Goal: Information Seeking & Learning: Learn about a topic

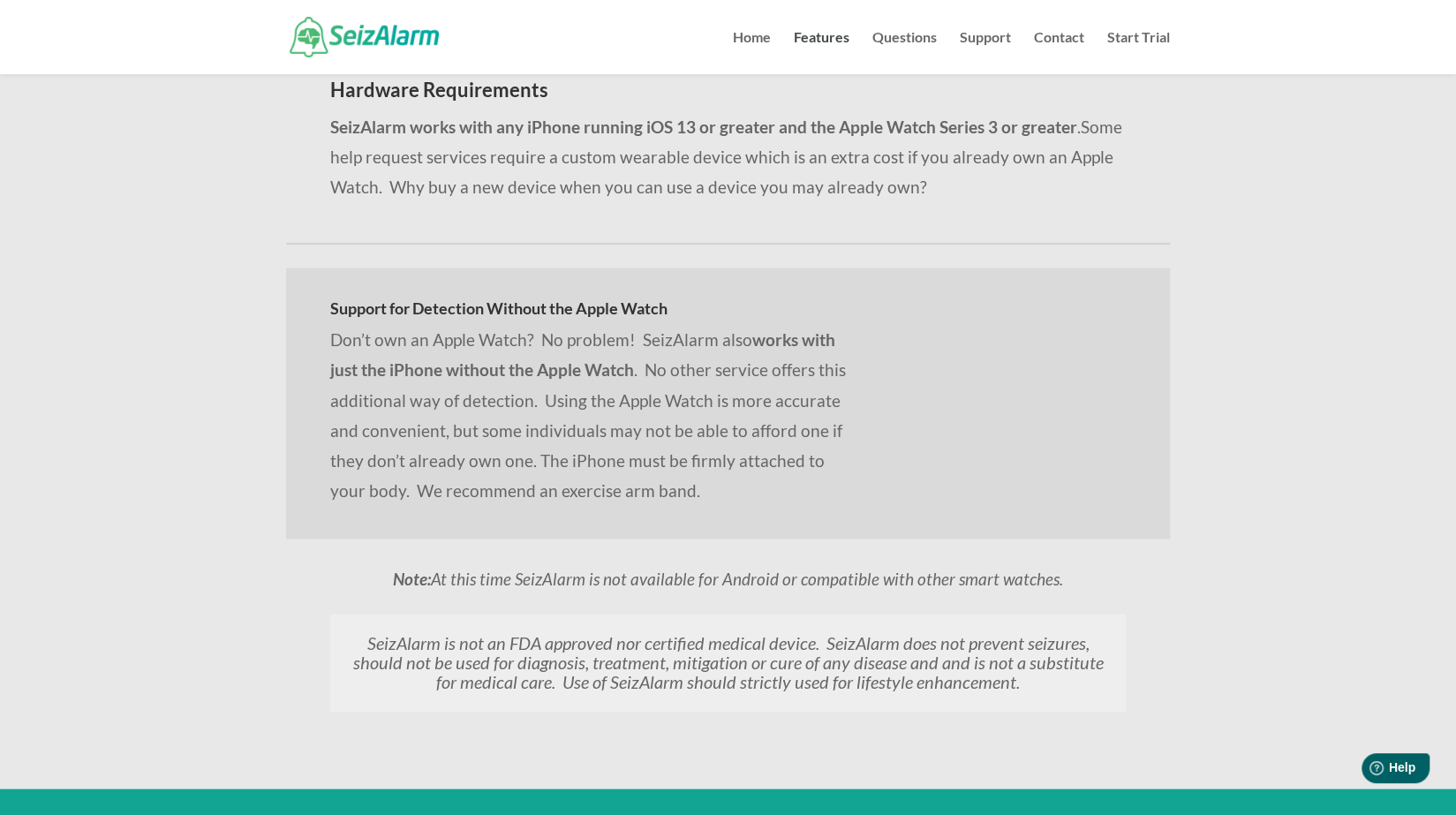
scroll to position [1623, 0]
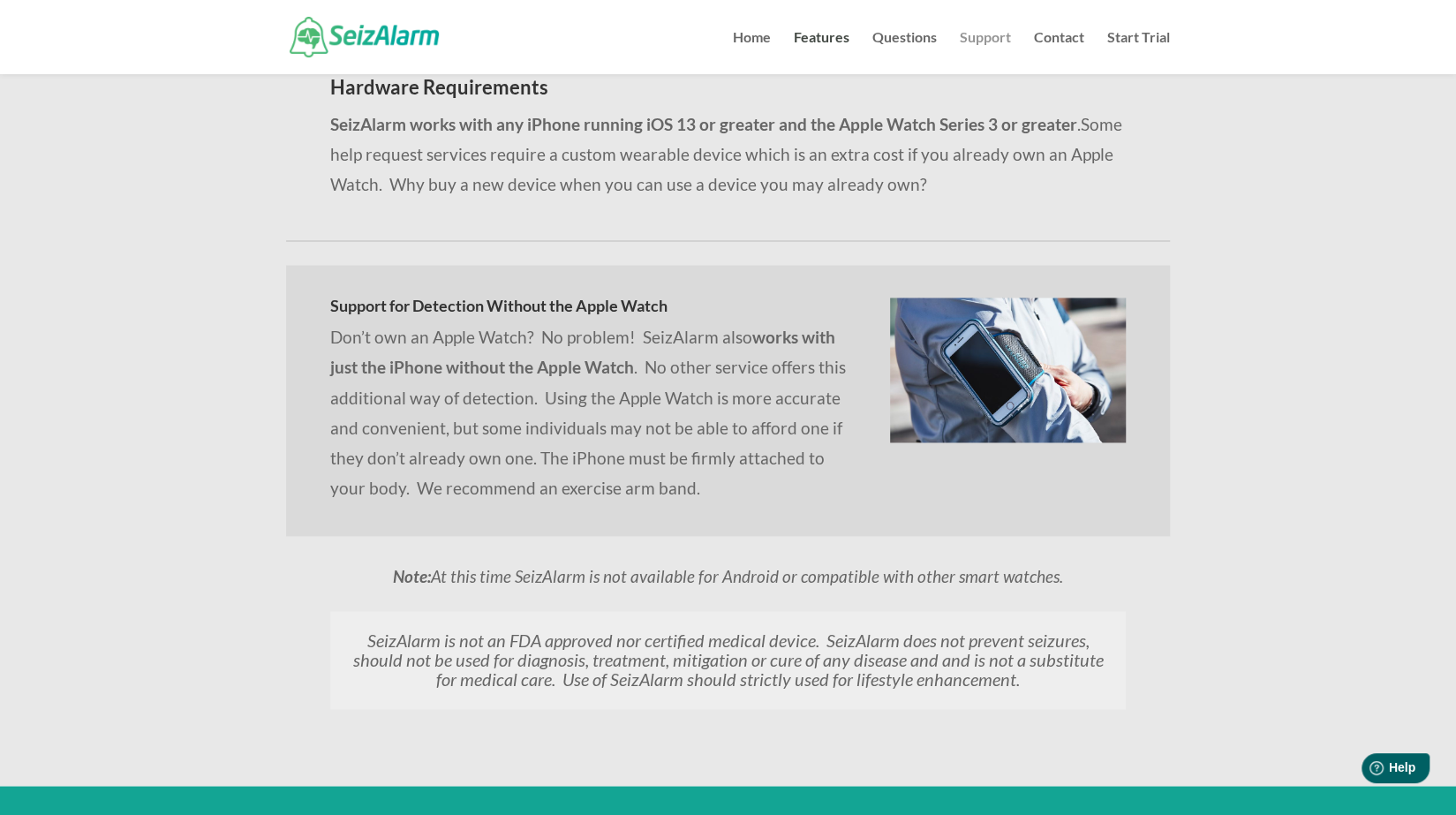
click at [979, 38] on link "Support" at bounding box center [985, 53] width 52 height 43
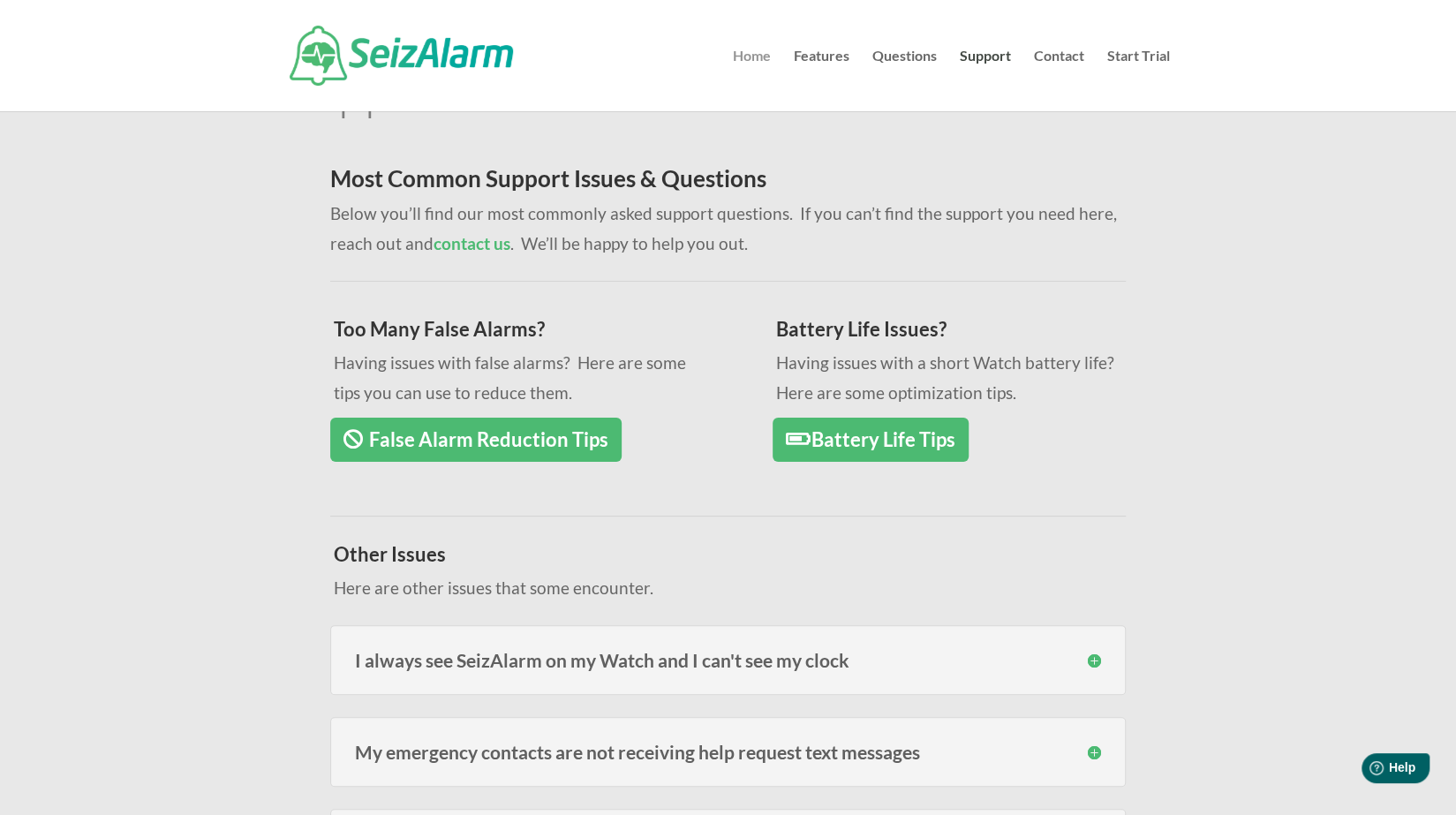
click at [756, 59] on link "Home" at bounding box center [751, 80] width 38 height 61
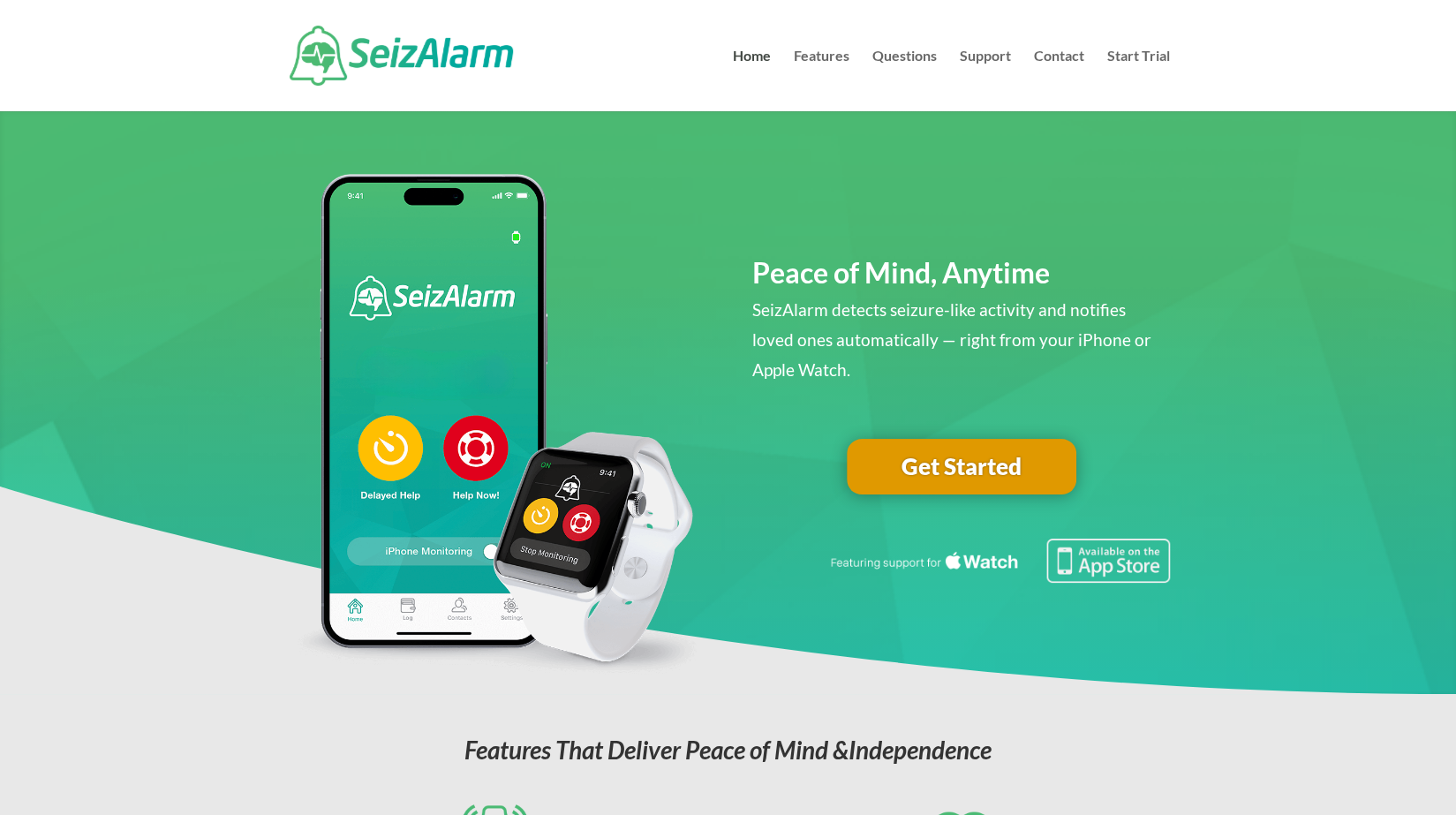
click at [927, 463] on link "Get Started" at bounding box center [962, 467] width 230 height 56
click at [965, 469] on link "Get Started" at bounding box center [962, 467] width 230 height 56
click at [904, 58] on link "Questions" at bounding box center [904, 80] width 64 height 61
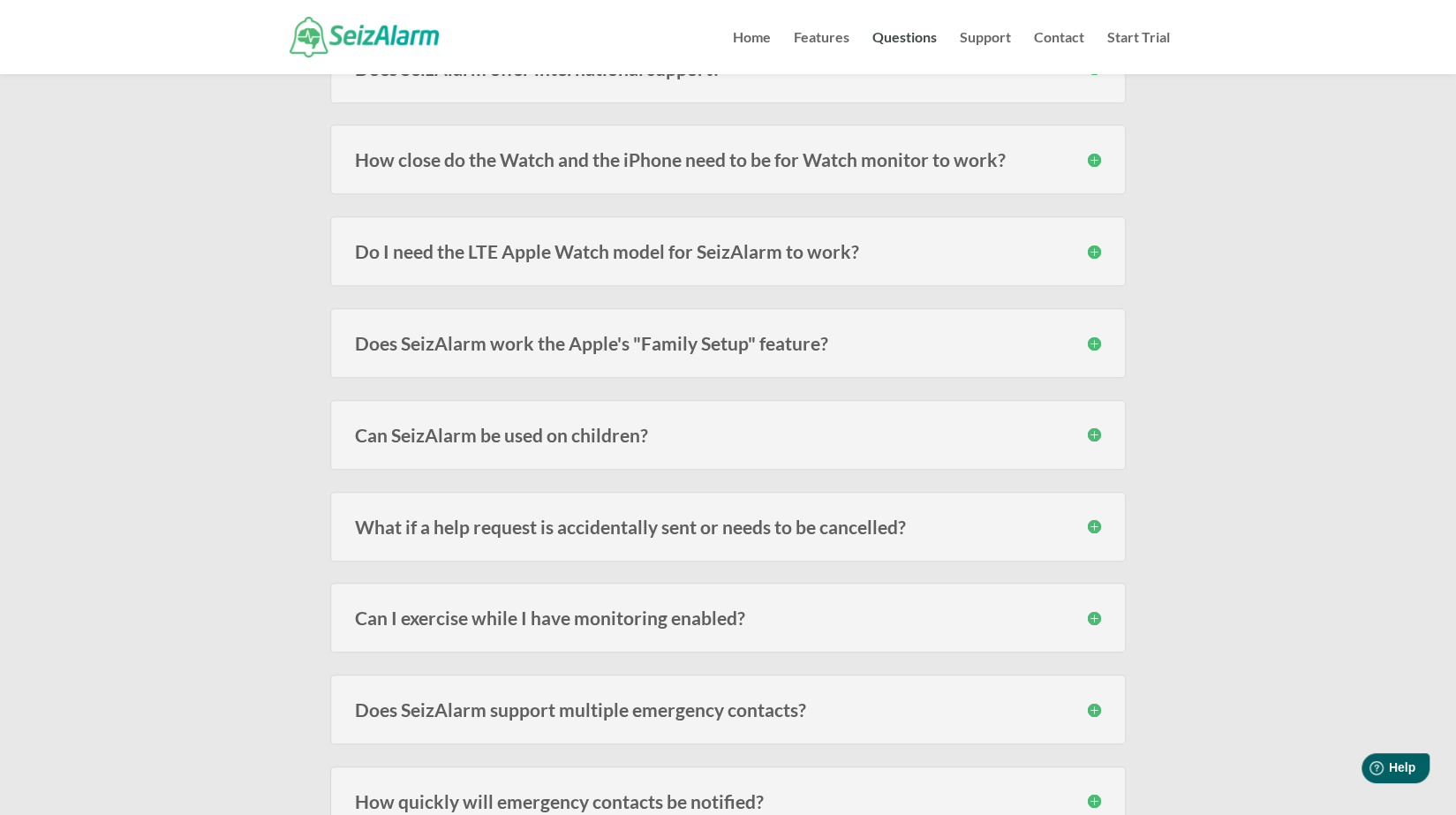
scroll to position [590, 0]
click at [548, 337] on h3 "Does SeizAlarm work the Apple's "Family Setup" feature?" at bounding box center [728, 341] width 746 height 19
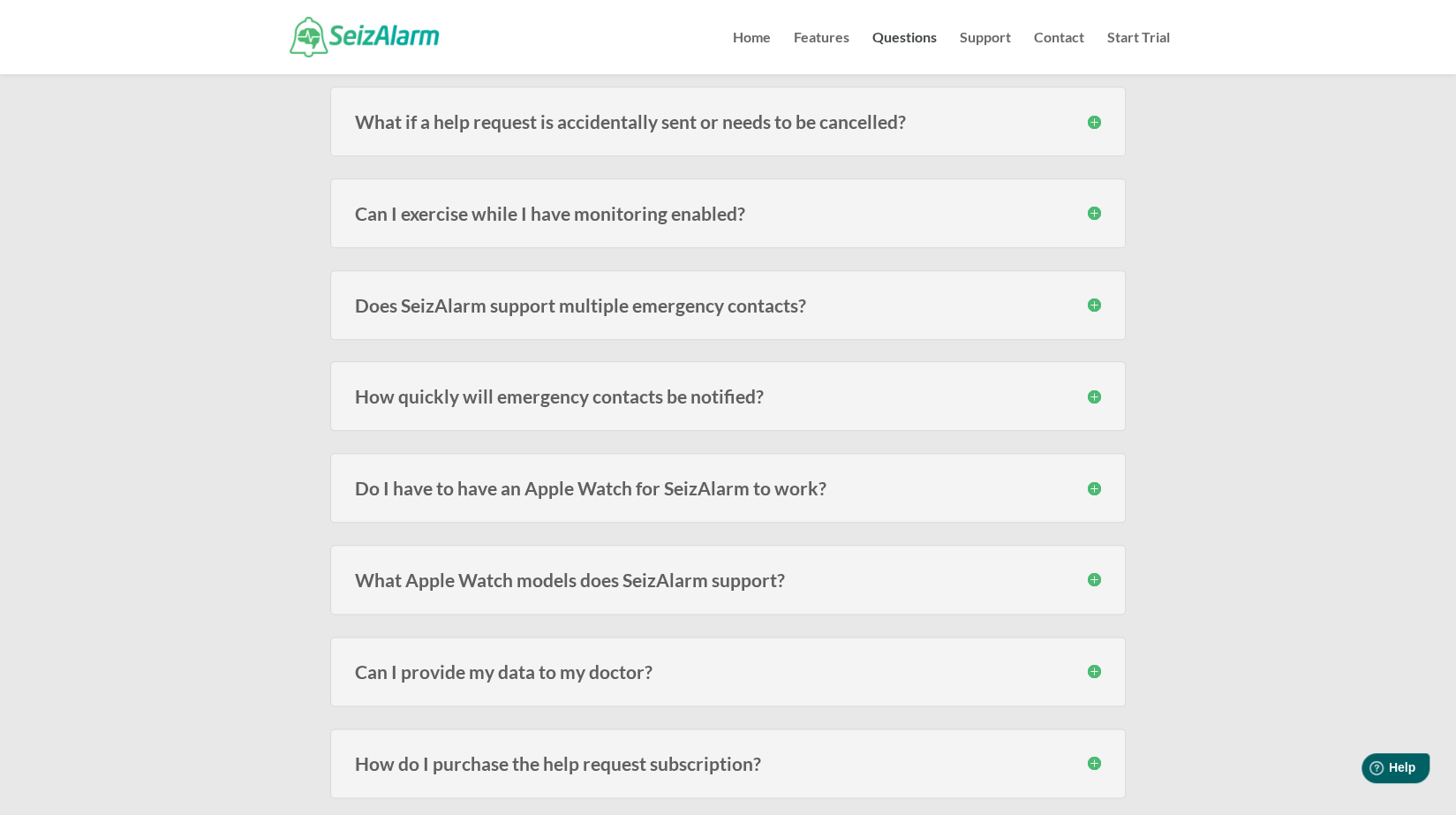
scroll to position [1087, 0]
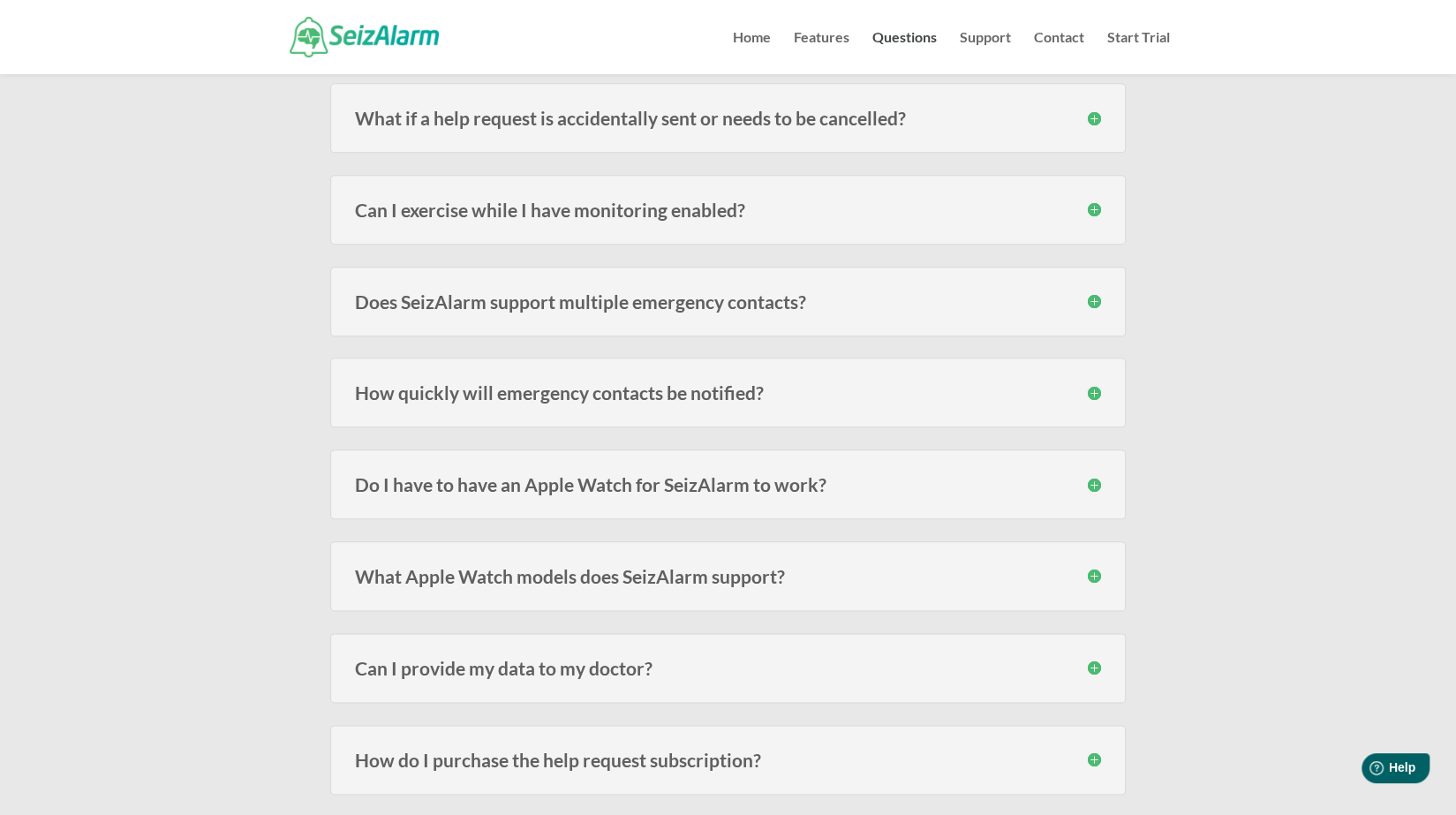
click at [633, 305] on h3 "Does SeizAlarm support multiple emergency contacts?" at bounding box center [728, 301] width 746 height 19
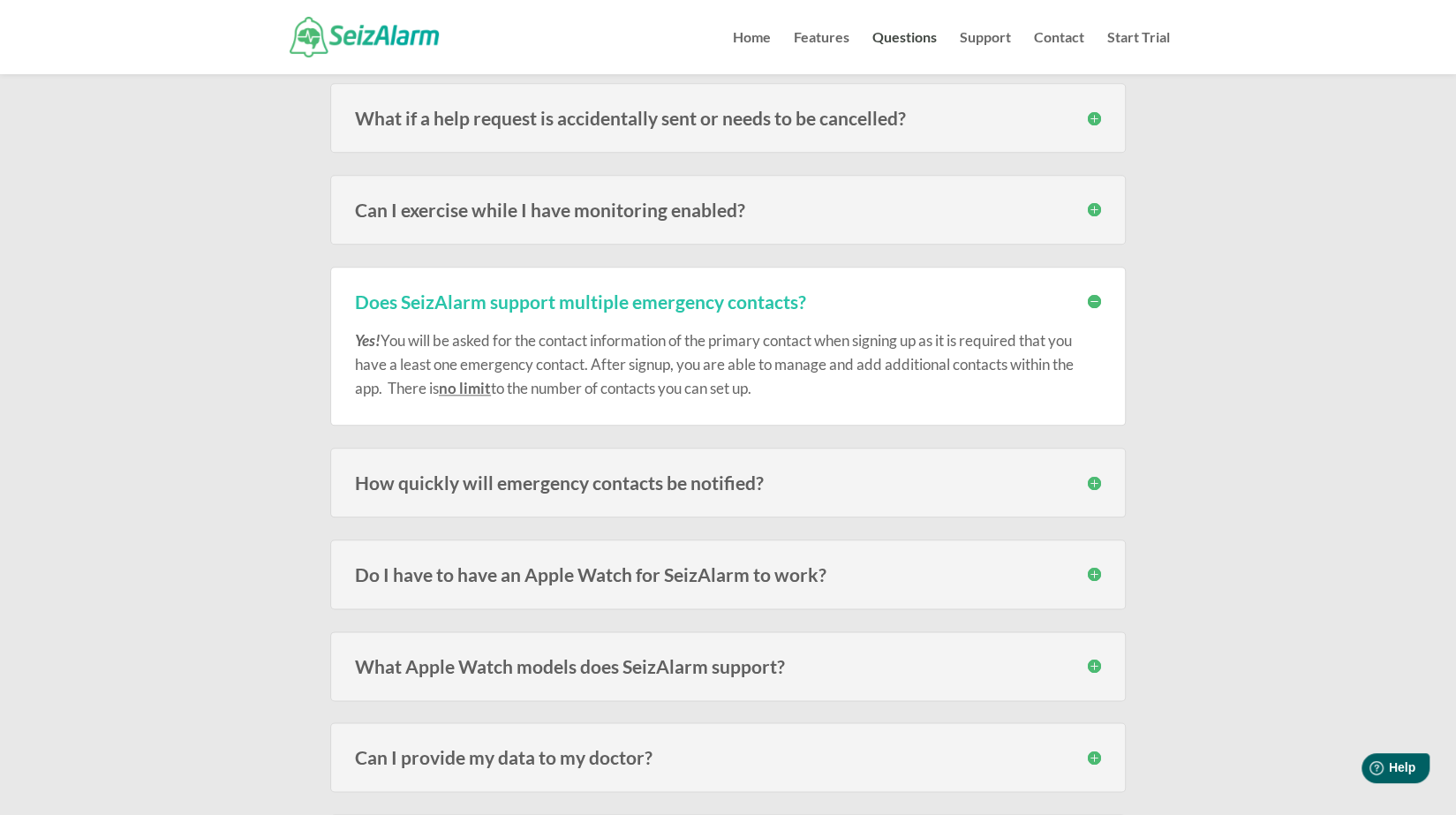
click at [483, 479] on h3 "How quickly will emergency contacts be notified?" at bounding box center [728, 482] width 746 height 19
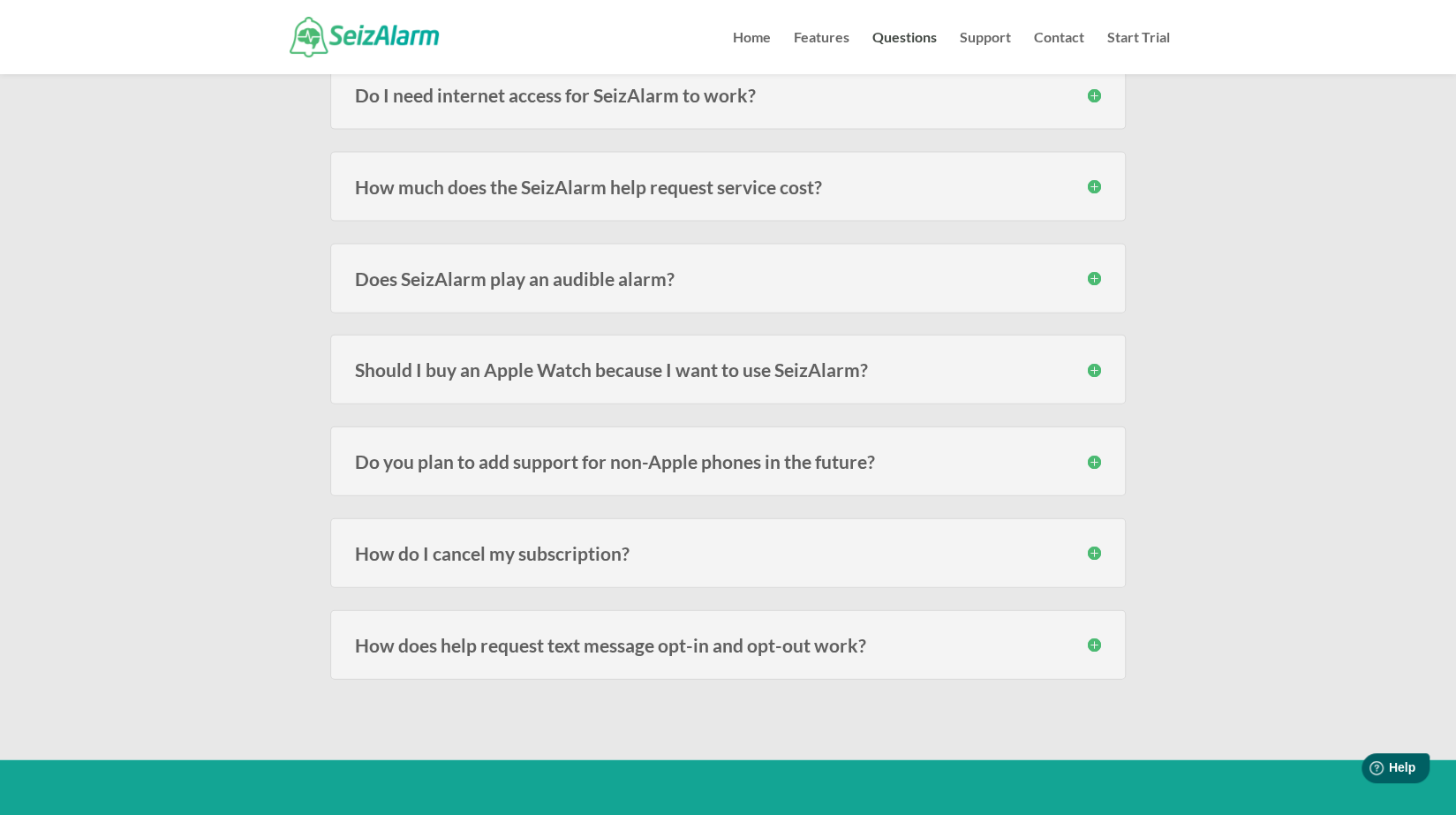
scroll to position [2458, 0]
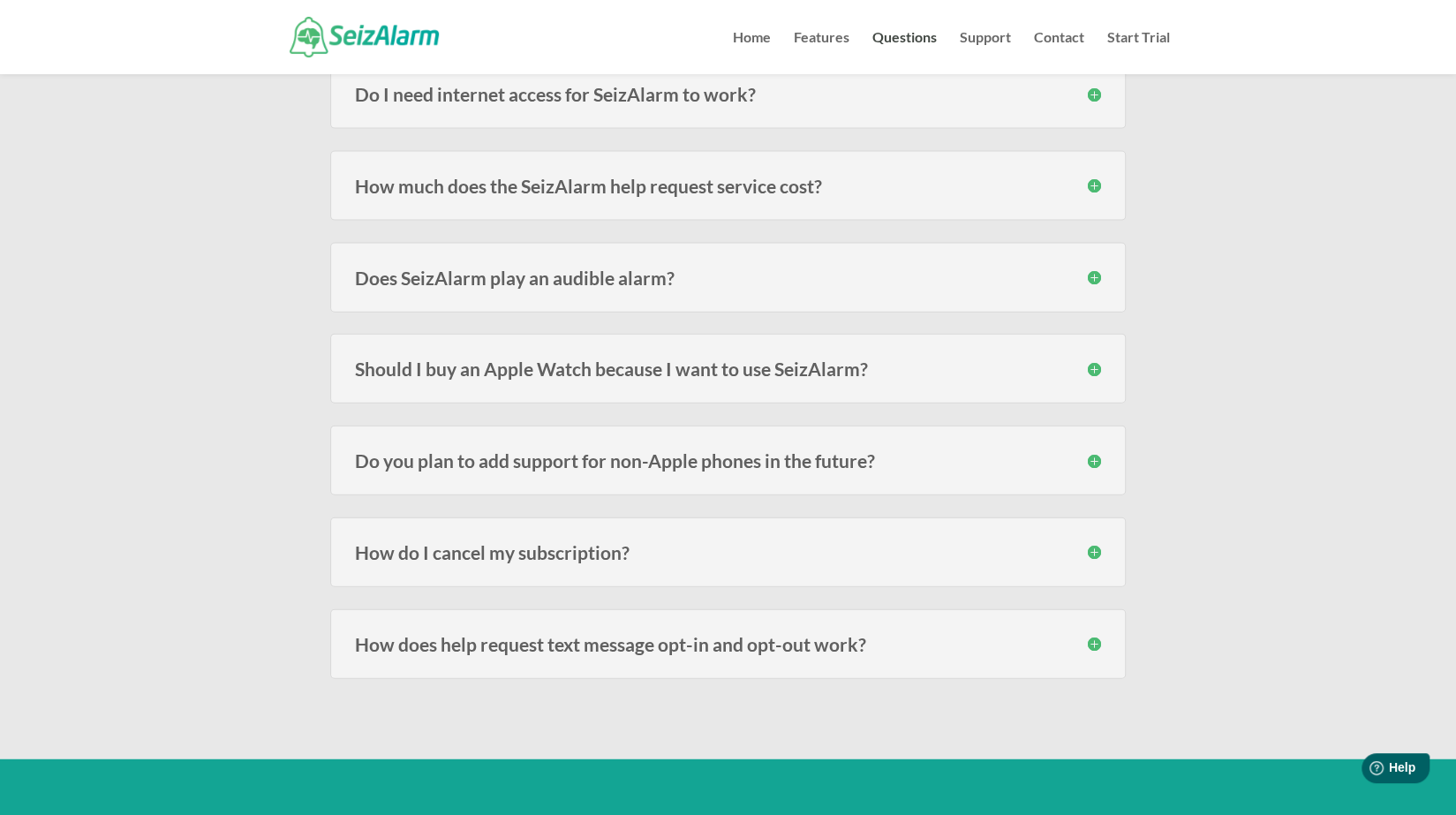
click at [556, 271] on h3 "Does SeizAlarm play an audible alarm?" at bounding box center [728, 278] width 746 height 19
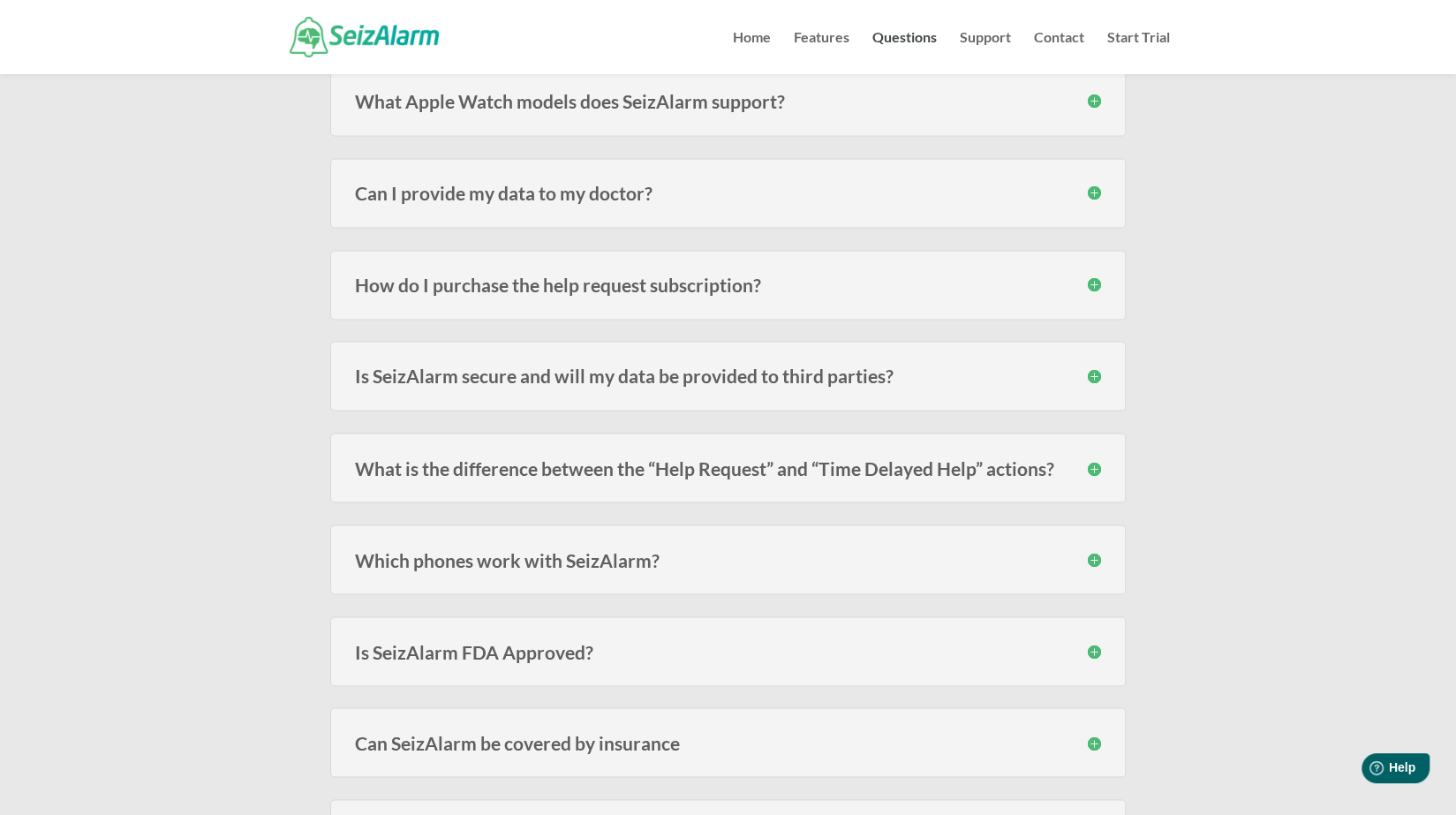
scroll to position [1719, 0]
click at [610, 548] on h3 "Which phones work with SeizAlarm?" at bounding box center [728, 557] width 746 height 19
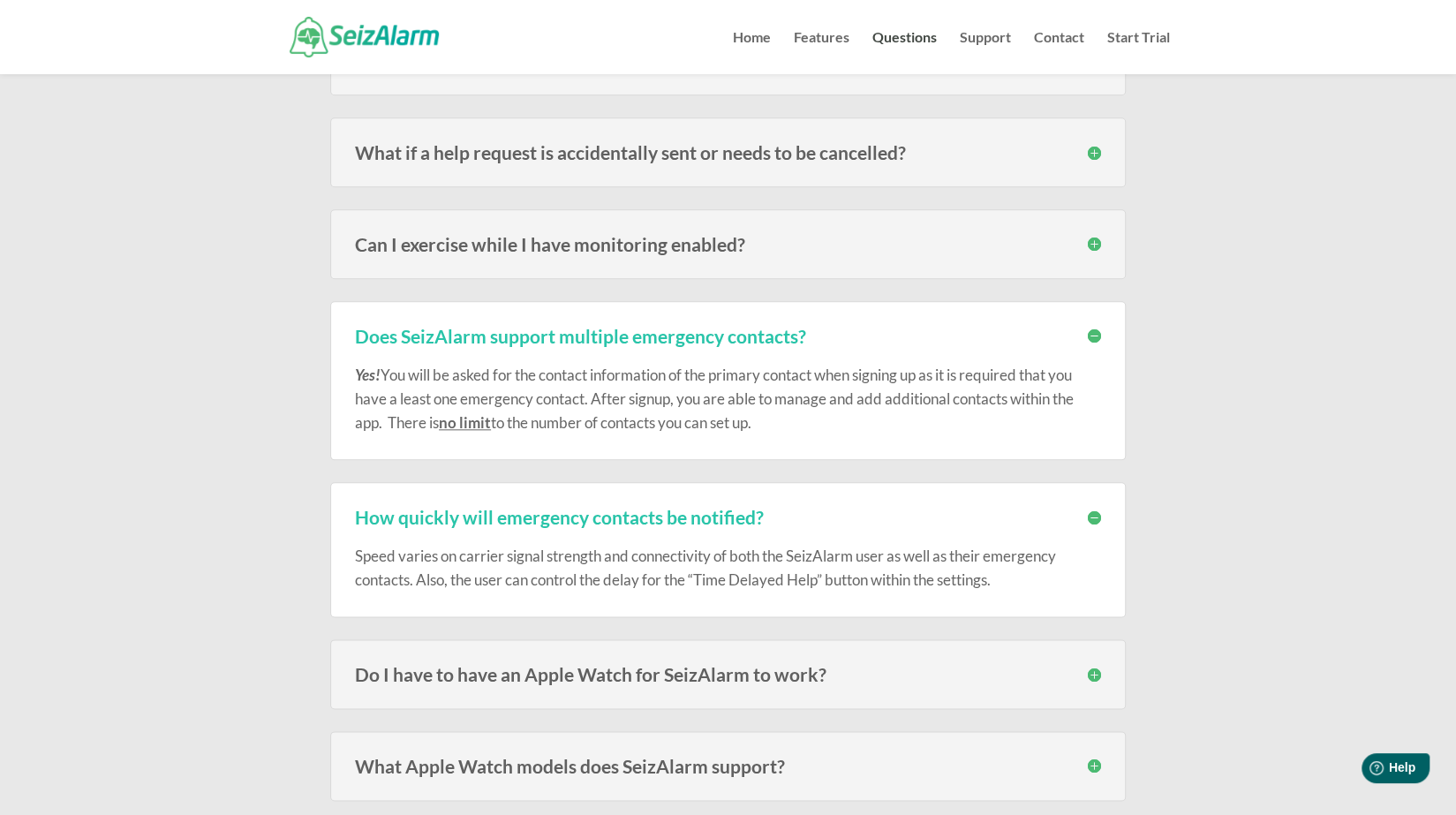
scroll to position [1051, 0]
click at [993, 40] on link "Support" at bounding box center [985, 53] width 52 height 43
